Goal: Task Accomplishment & Management: Use online tool/utility

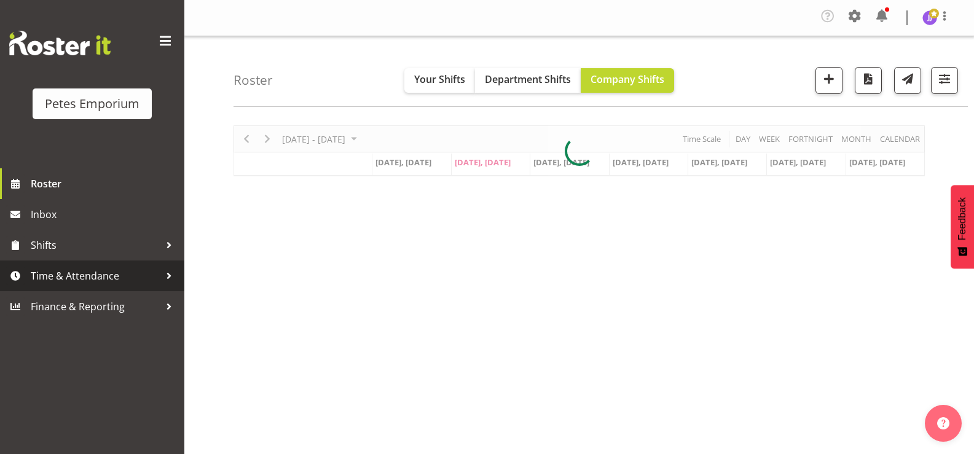
click at [98, 278] on span "Time & Attendance" at bounding box center [95, 276] width 129 height 18
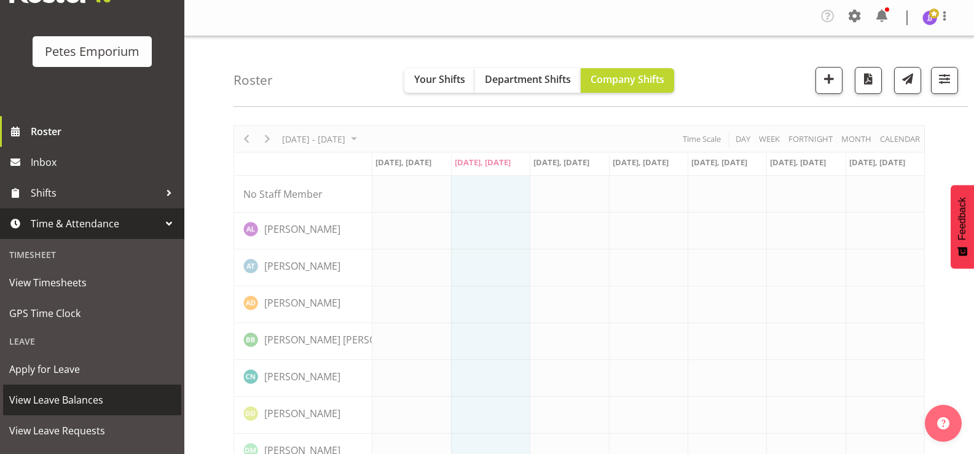
scroll to position [109, 0]
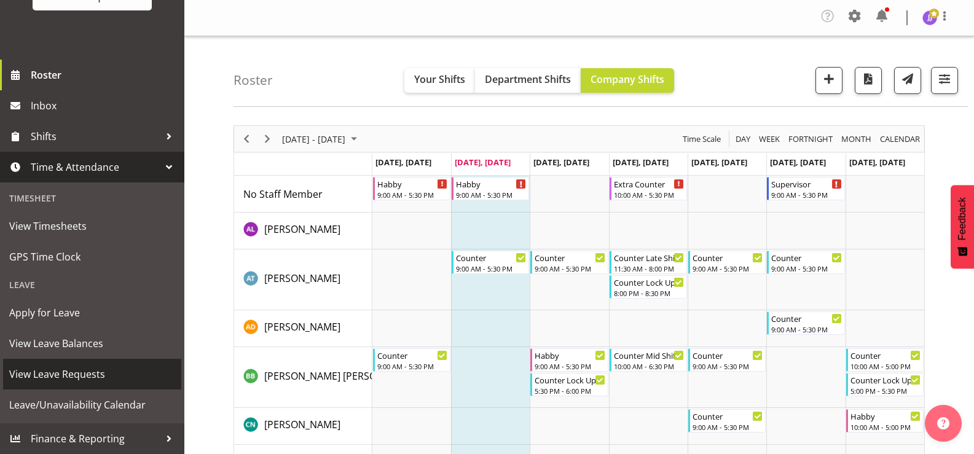
click at [87, 377] on span "View Leave Requests" at bounding box center [92, 374] width 166 height 18
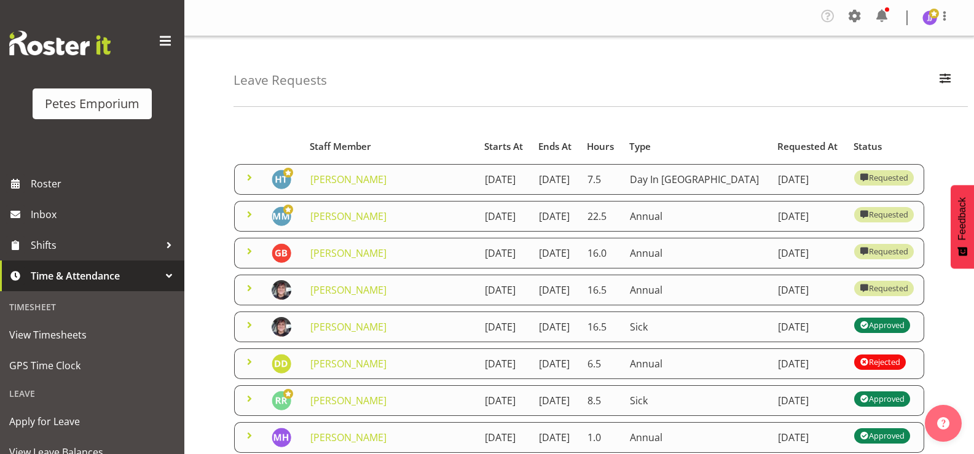
click at [248, 181] on span at bounding box center [249, 177] width 15 height 15
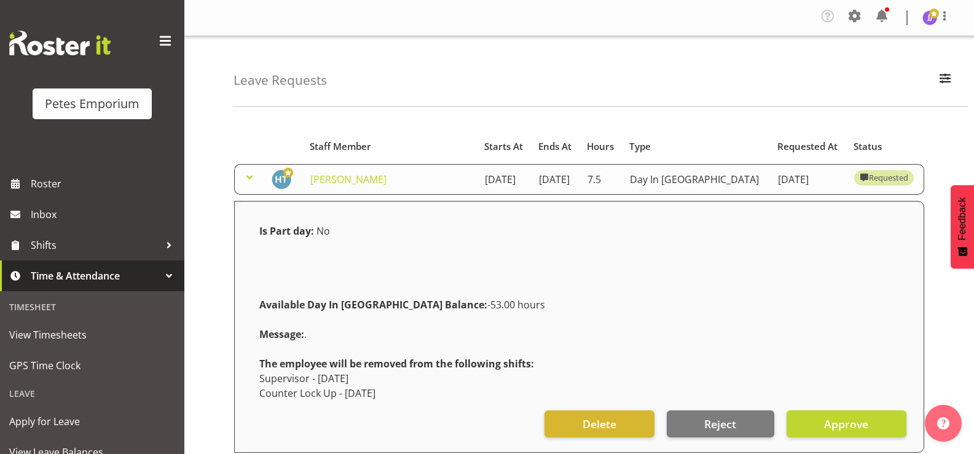
click at [248, 181] on span at bounding box center [249, 177] width 15 height 15
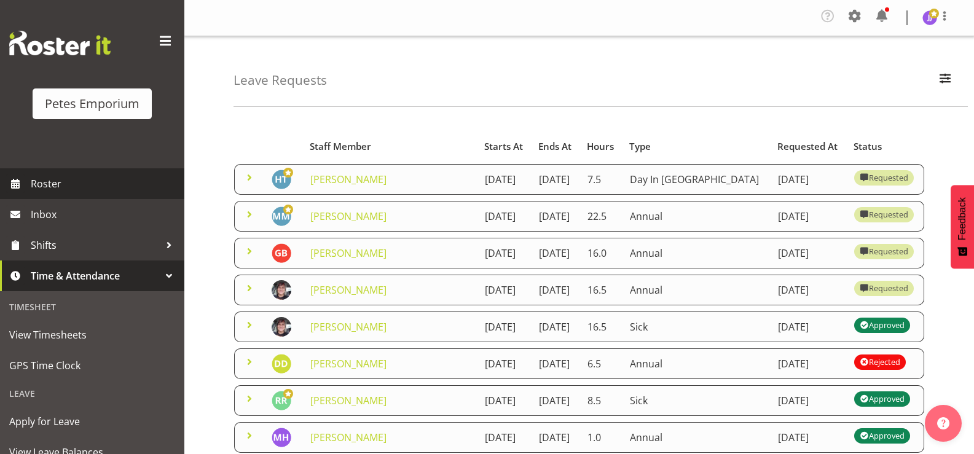
click at [63, 184] on span "Roster" at bounding box center [104, 183] width 147 height 18
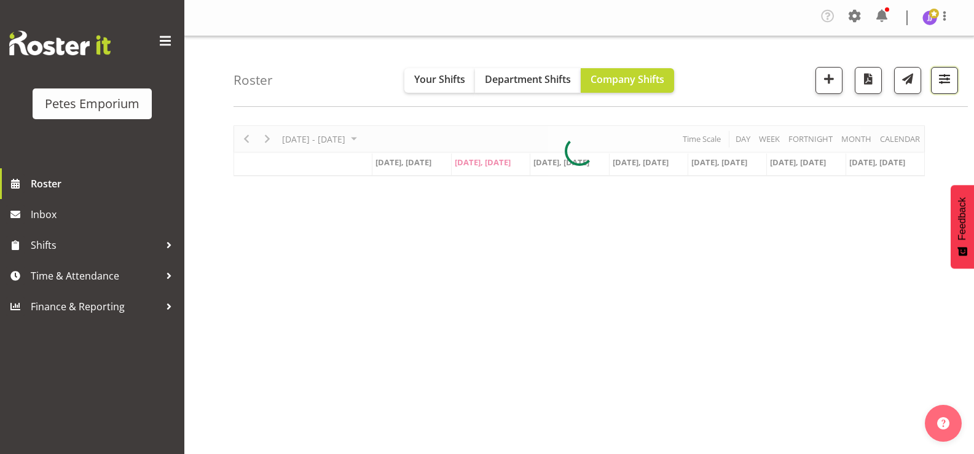
click at [946, 84] on span "button" at bounding box center [944, 79] width 16 height 16
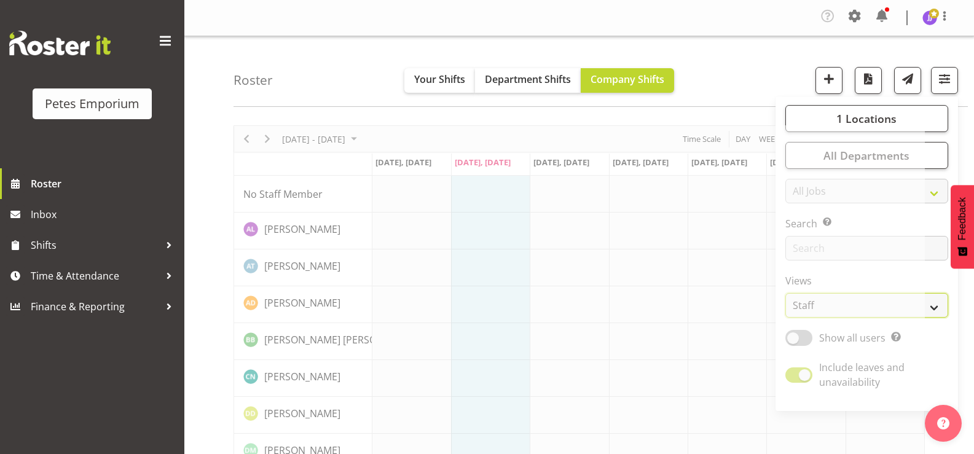
click at [936, 304] on select "Staff Role Shift - Horizontal Shift - Vertical Staff - Location" at bounding box center [866, 305] width 163 height 25
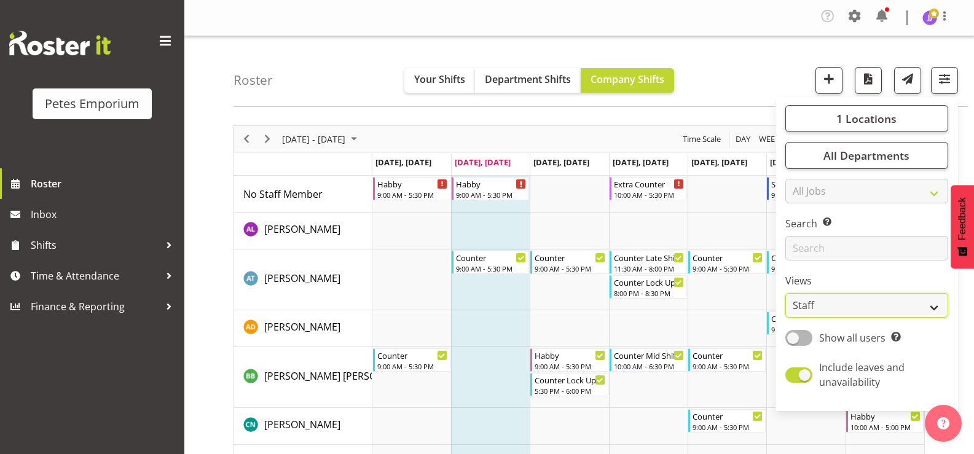
select select "shift"
click at [786, 293] on select "Staff Role Shift - Horizontal Shift - Vertical Staff - Location" at bounding box center [866, 305] width 163 height 25
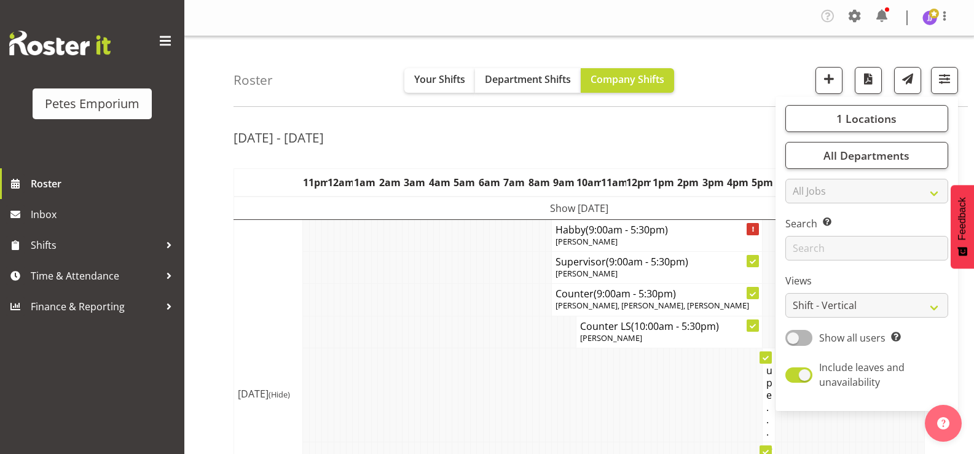
click at [361, 339] on td at bounding box center [362, 332] width 6 height 32
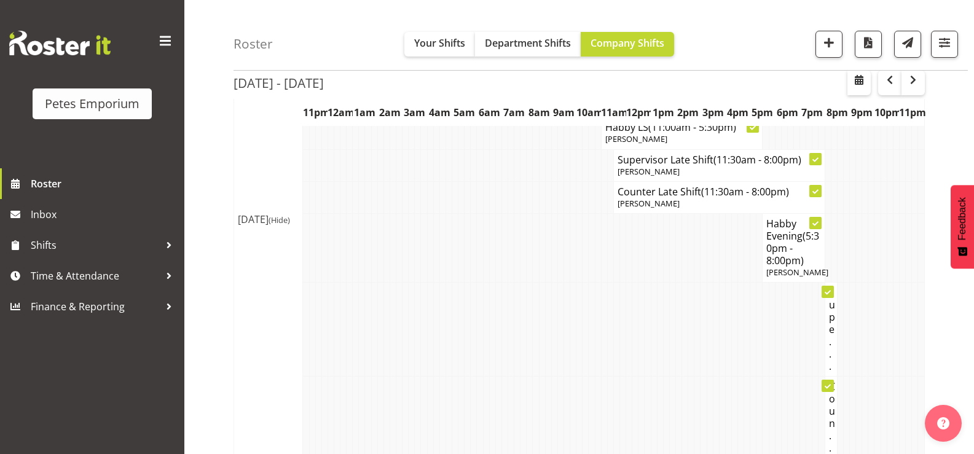
scroll to position [732, 0]
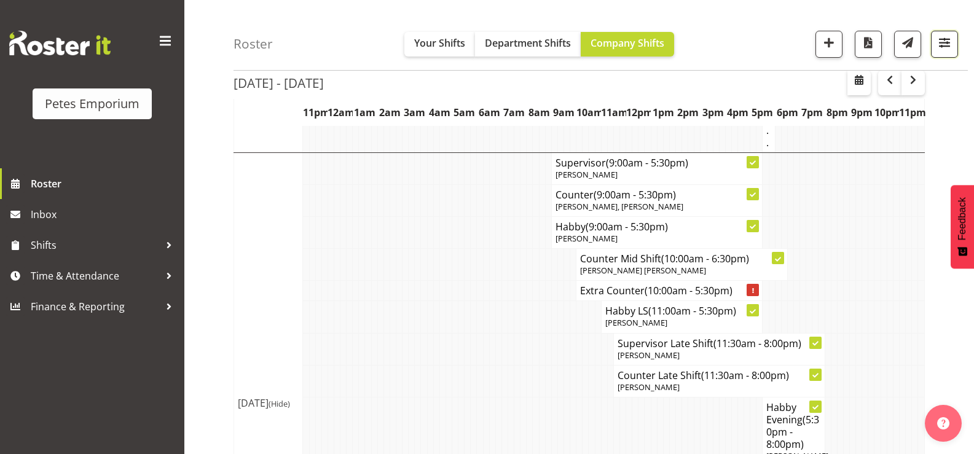
click at [947, 50] on span "button" at bounding box center [944, 42] width 16 height 16
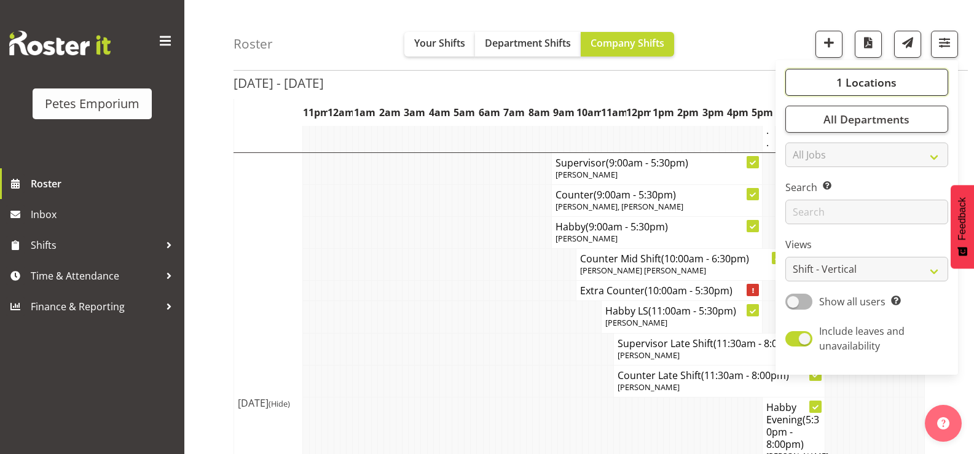
click at [834, 79] on button "1 Locations" at bounding box center [866, 82] width 163 height 27
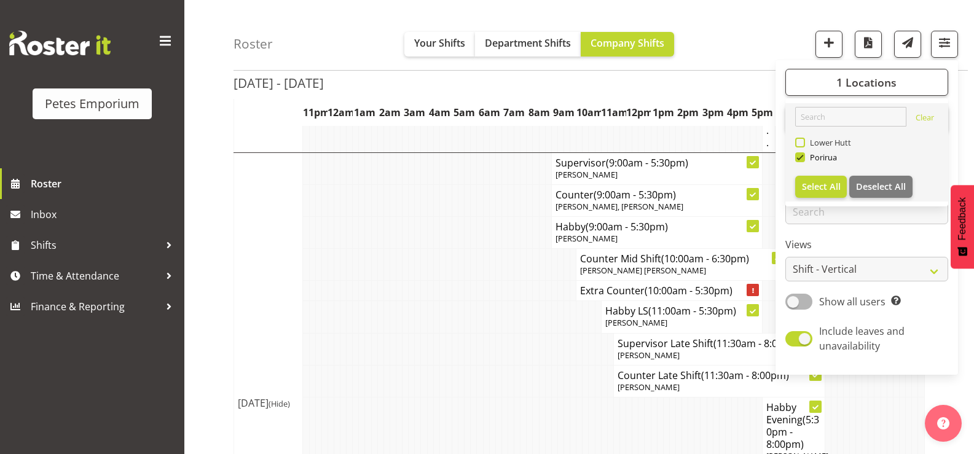
click at [800, 142] on span at bounding box center [800, 143] width 10 height 10
click at [800, 142] on input "Lower Hutt" at bounding box center [799, 143] width 8 height 8
checkbox input "true"
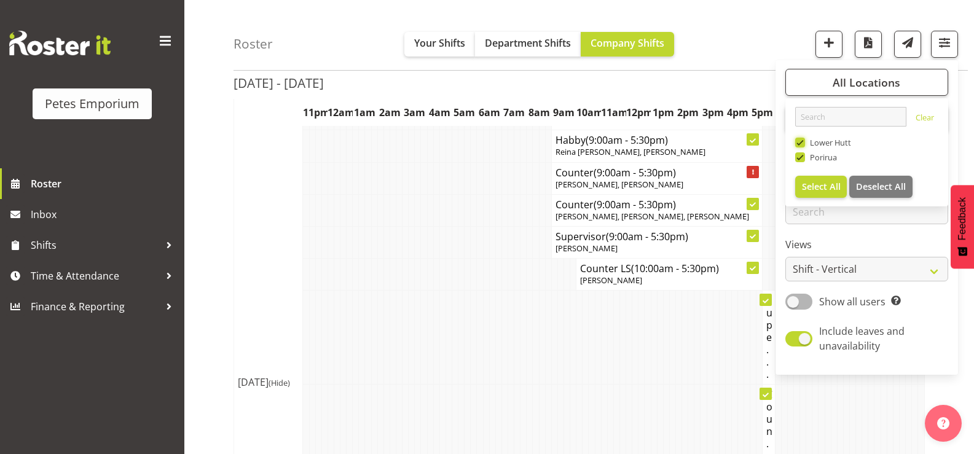
scroll to position [732, 0]
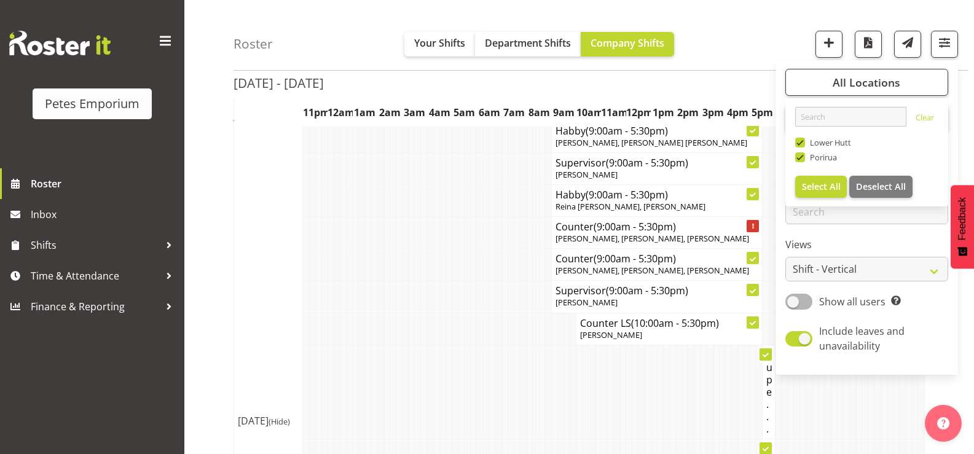
click at [417, 325] on td at bounding box center [418, 329] width 6 height 32
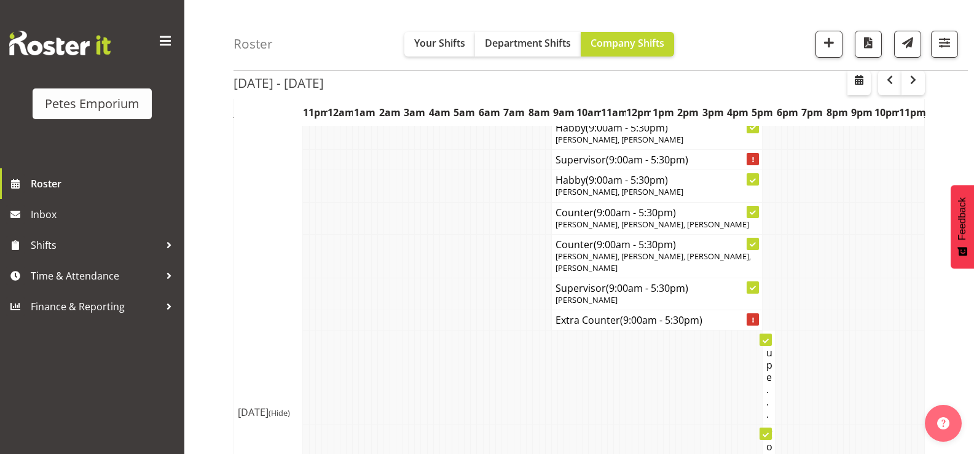
scroll to position [2989, 0]
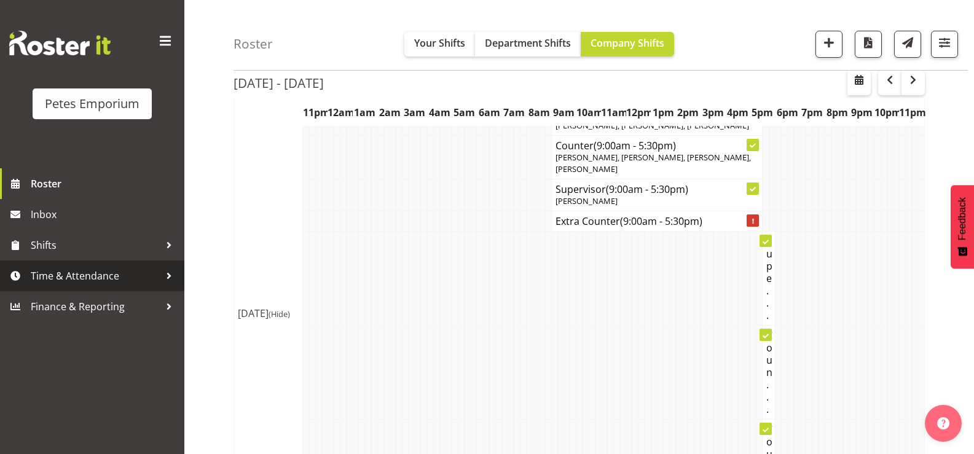
click at [112, 276] on span "Time & Attendance" at bounding box center [95, 276] width 129 height 18
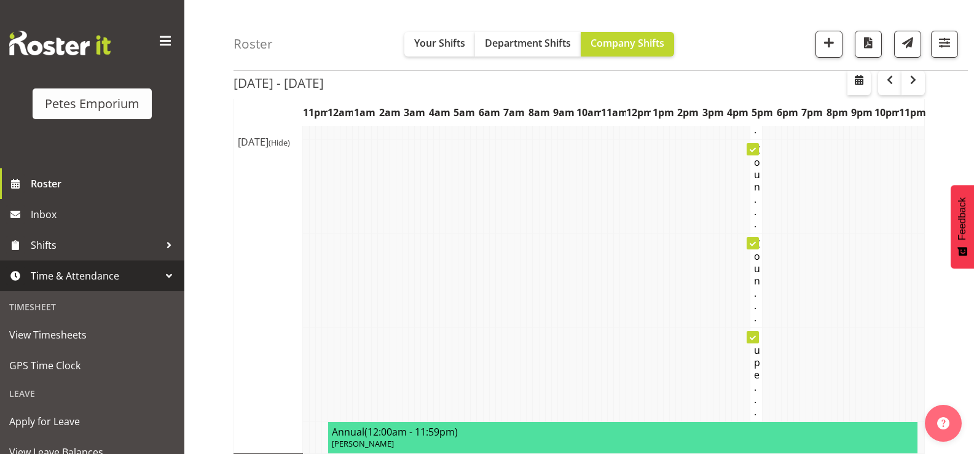
scroll to position [3788, 0]
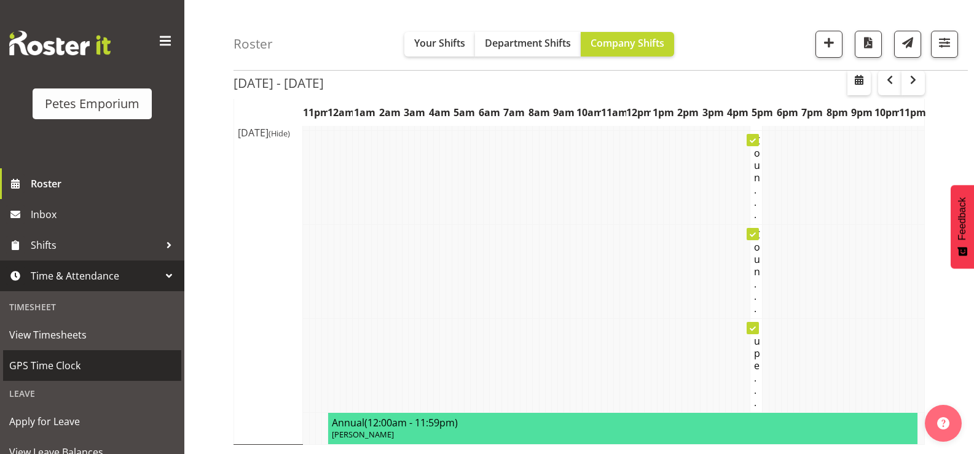
click at [56, 355] on link "GPS Time Clock" at bounding box center [92, 365] width 178 height 31
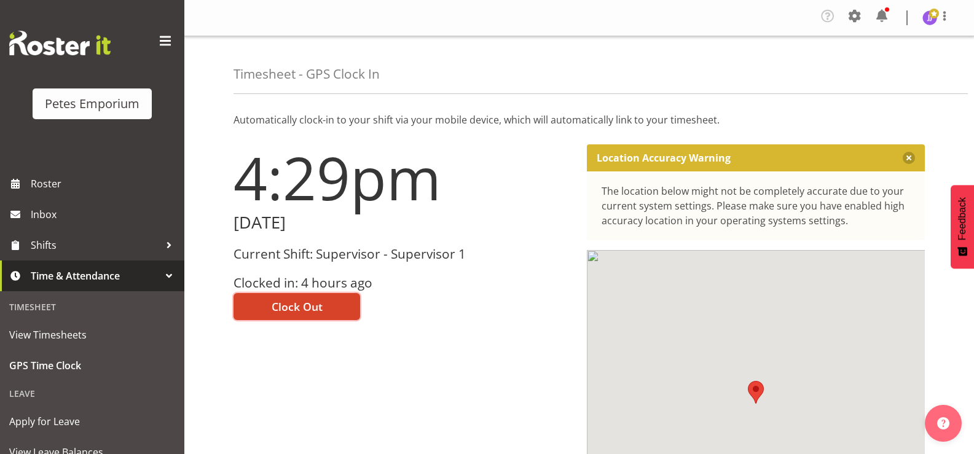
click at [294, 312] on span "Clock Out" at bounding box center [297, 307] width 51 height 16
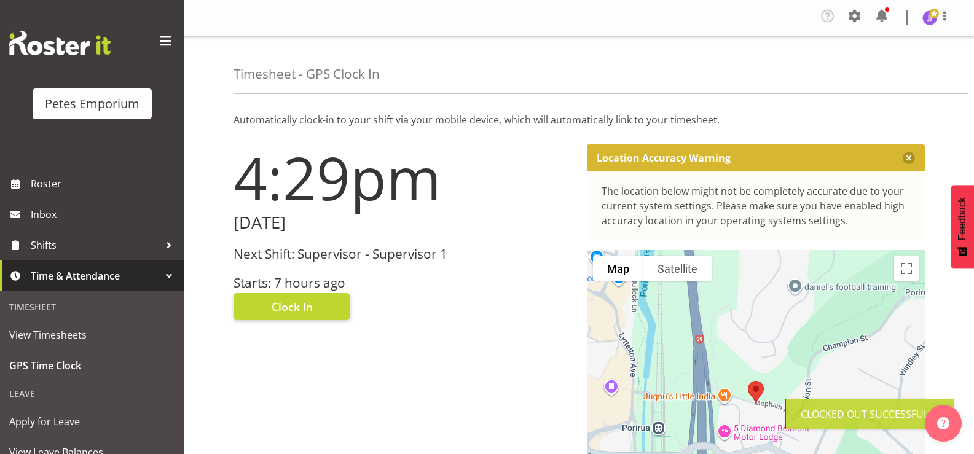
click at [932, 15] on span at bounding box center [934, 14] width 10 height 10
click at [877, 65] on link "Log Out" at bounding box center [893, 68] width 118 height 22
